Goal: Check status

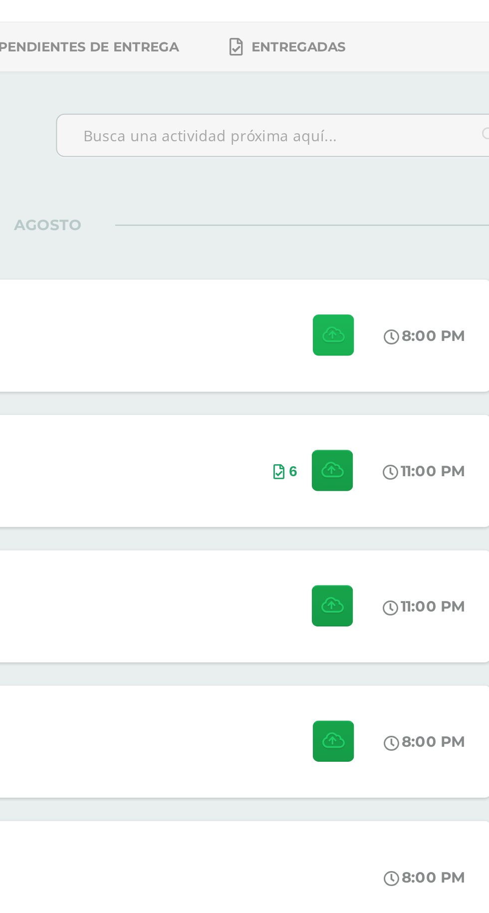
click at [373, 221] on button at bounding box center [379, 223] width 19 height 19
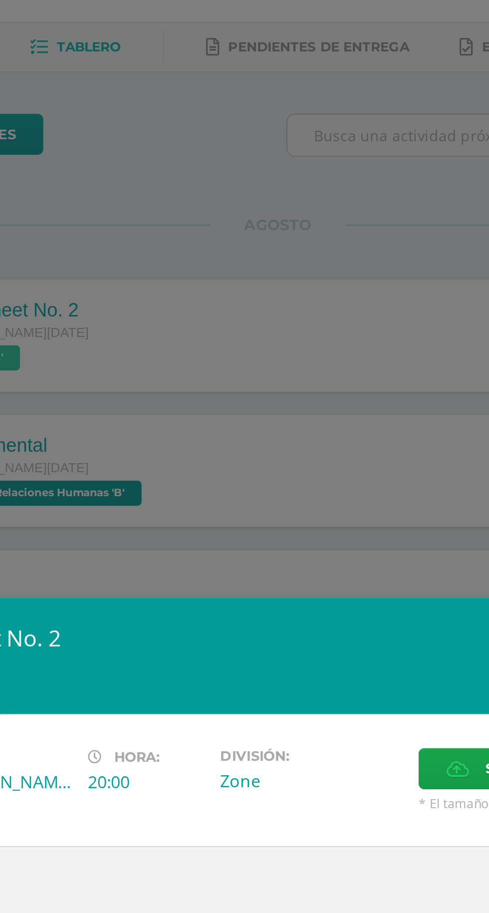
click at [294, 268] on div "Worksheet No. 2 Inglés Fecha: [DATE][PERSON_NAME] Hora: 20:00 División: Zone Ca…" at bounding box center [244, 456] width 489 height 913
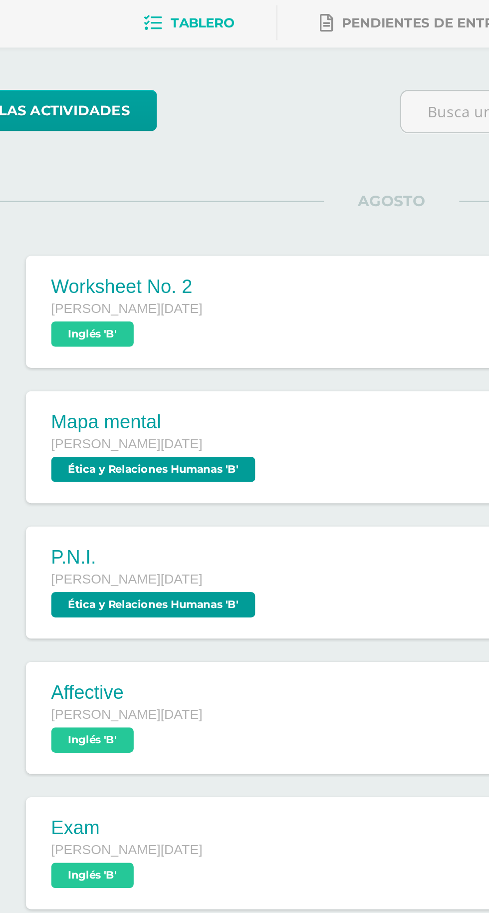
click at [157, 361] on span "Ética y Relaciones Humanas 'B'" at bounding box center [132, 362] width 96 height 12
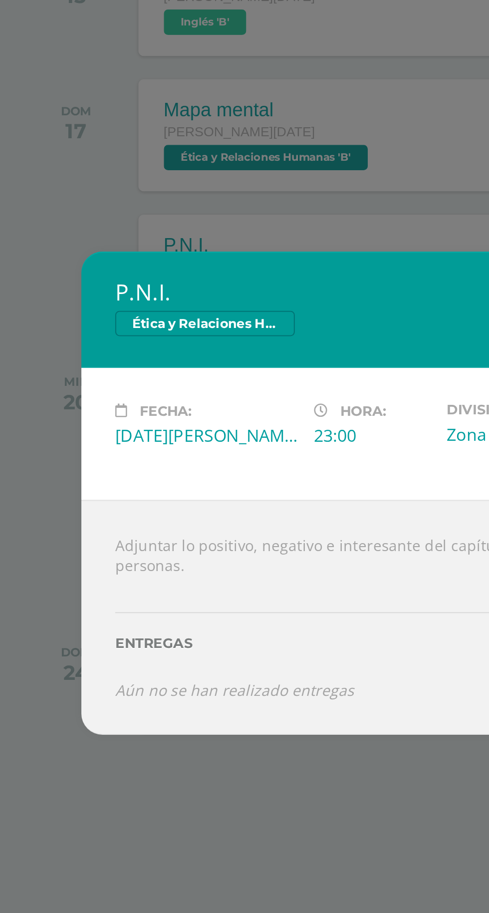
click at [209, 354] on div "P.N.I. Ética y Relaciones Humanas Fecha: Domingo 17 de Agosto Hora: 23:00 Divis…" at bounding box center [244, 456] width 489 height 913
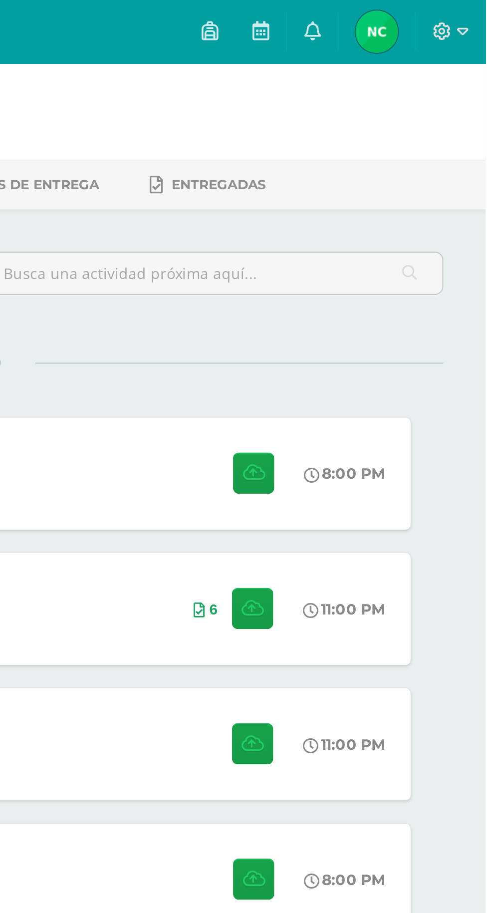
click at [448, 11] on img at bounding box center [438, 15] width 20 height 20
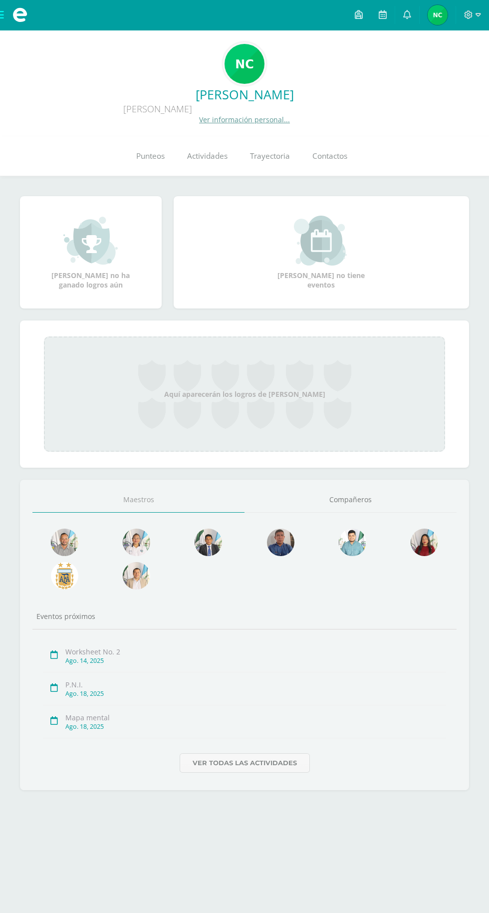
click at [170, 139] on link "Punteos" at bounding box center [150, 156] width 51 height 40
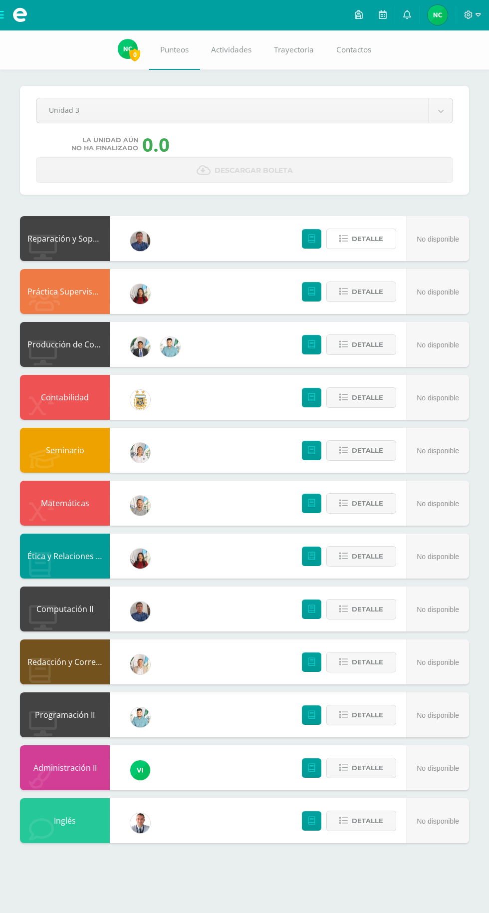
click at [366, 239] on span "Detalle" at bounding box center [367, 239] width 31 height 18
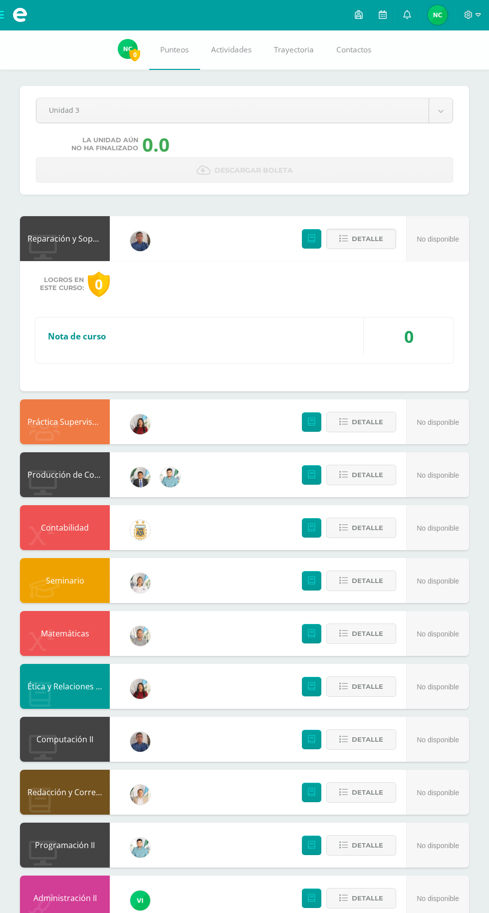
scroll to position [4, 0]
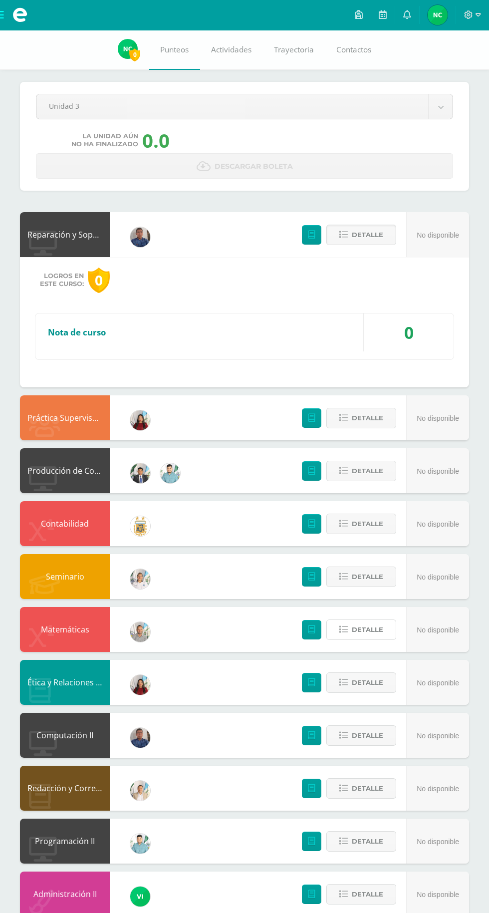
click at [362, 628] on span "Detalle" at bounding box center [367, 630] width 31 height 18
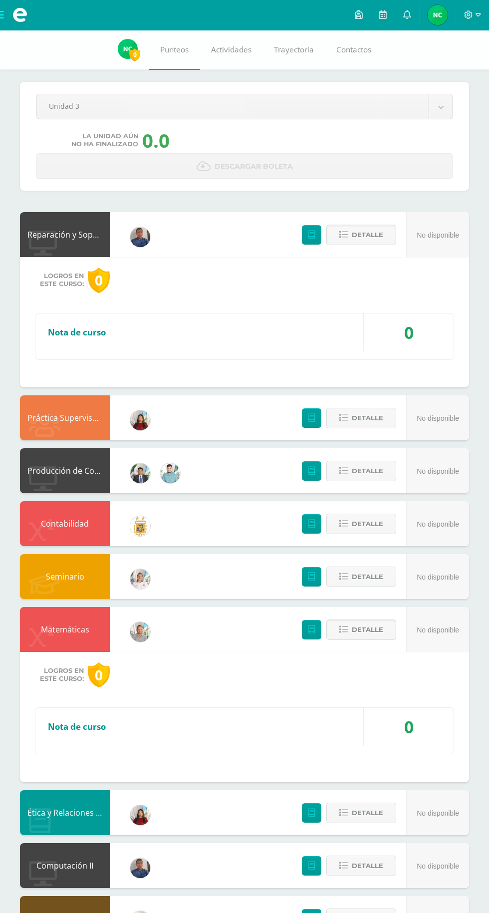
scroll to position [134, 0]
